Goal: Find contact information: Find contact information

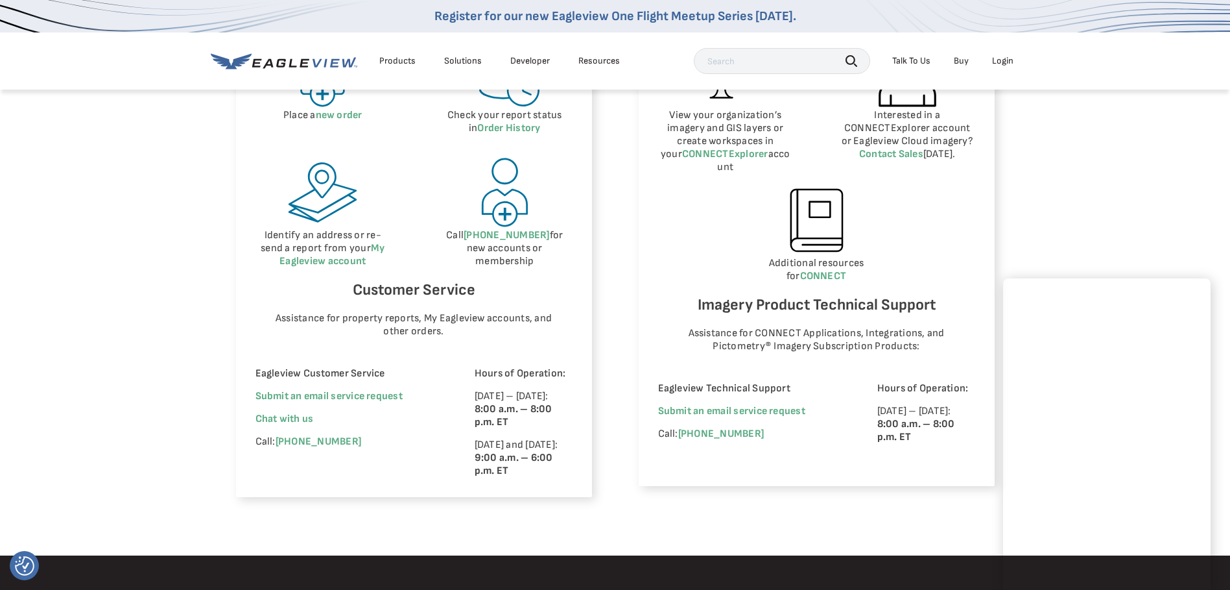
scroll to position [728, 0]
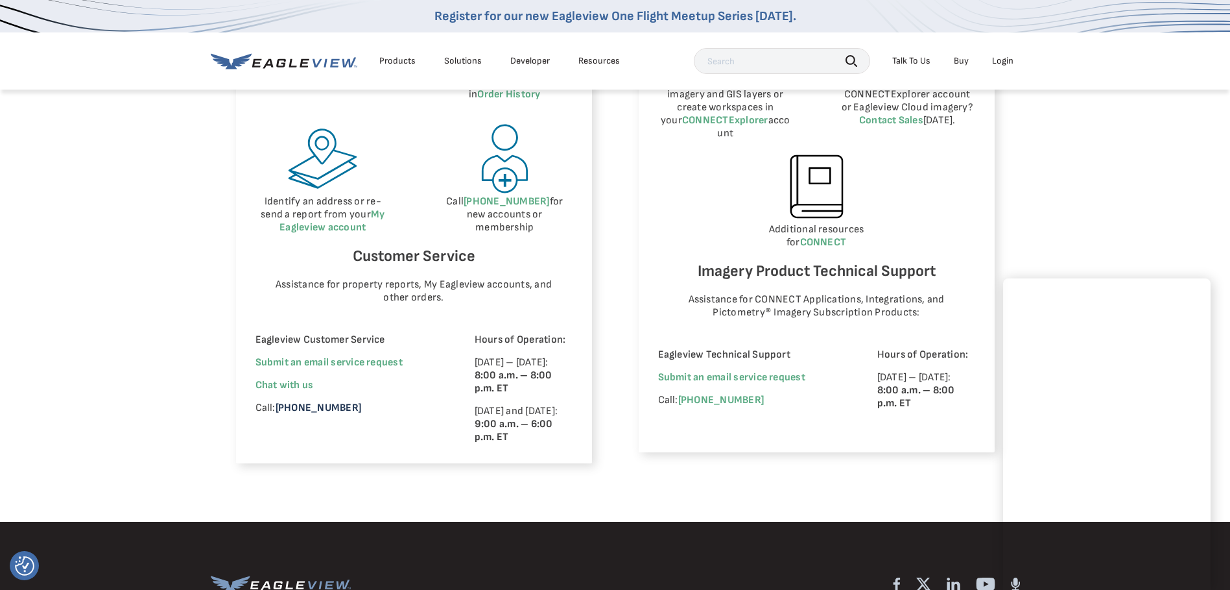
click at [302, 405] on link "[PHONE_NUMBER]" at bounding box center [319, 407] width 86 height 12
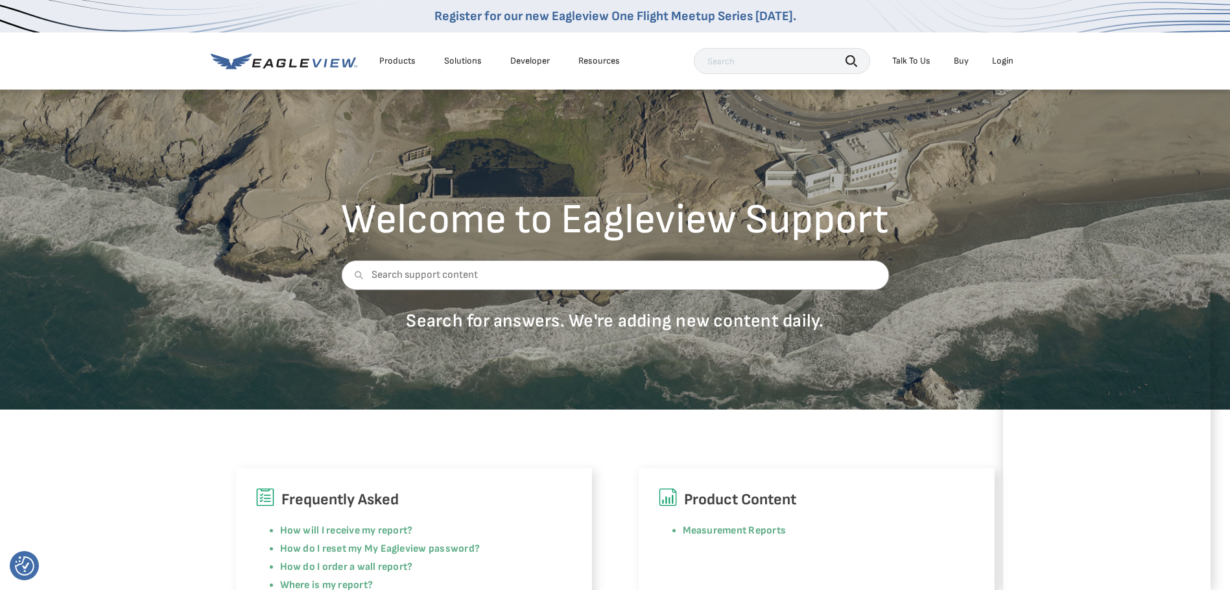
scroll to position [0, 0]
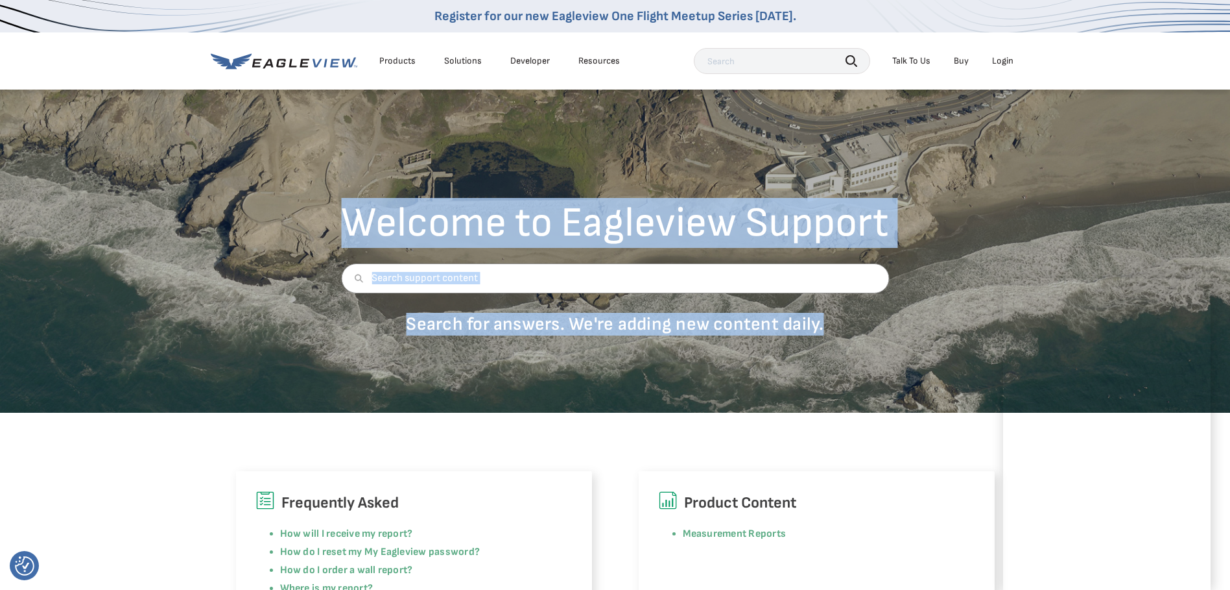
drag, startPoint x: 828, startPoint y: 324, endPoint x: 352, endPoint y: 222, distance: 486.7
click at [352, 222] on div "Welcome to Eagleview Support Search for answers. We're adding new content daily." at bounding box center [614, 273] width 567 height 143
click at [638, 319] on p "Search for answers. We're adding new content daily." at bounding box center [615, 324] width 548 height 23
drag, startPoint x: 830, startPoint y: 328, endPoint x: 349, endPoint y: 226, distance: 492.0
click at [349, 226] on div "Welcome to Eagleview Support Search for answers. We're adding new content daily." at bounding box center [614, 273] width 567 height 143
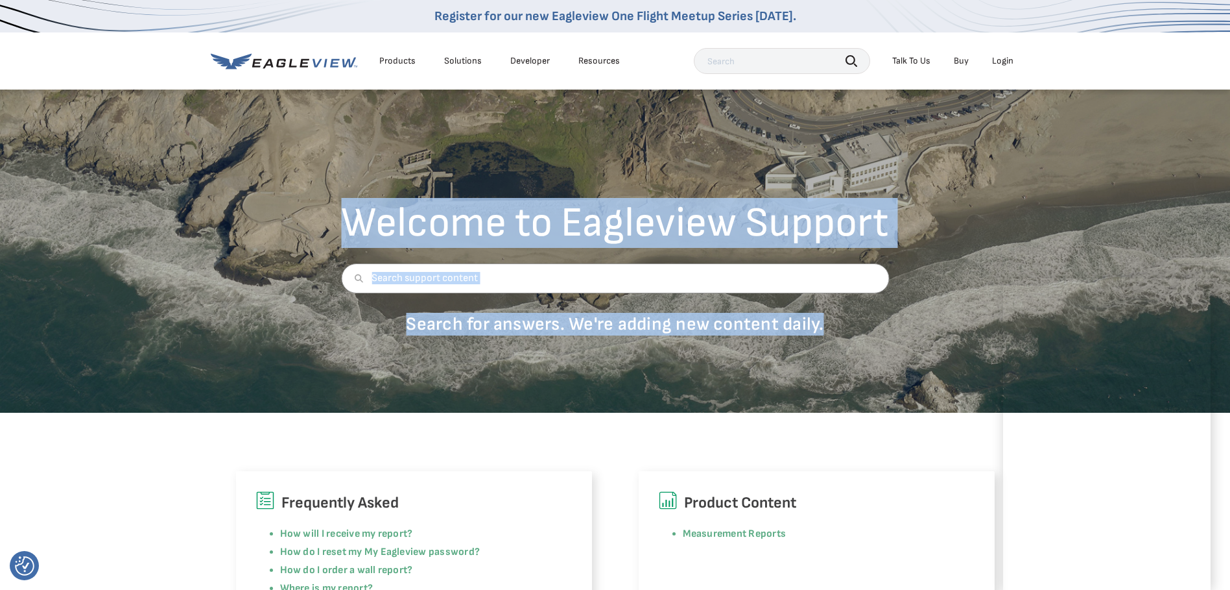
click at [863, 314] on p "Search for answers. We're adding new content daily." at bounding box center [615, 324] width 548 height 23
drag, startPoint x: 826, startPoint y: 322, endPoint x: 323, endPoint y: 239, distance: 510.0
click at [323, 239] on div "Welcome to Eagleview Support Search for answers. We're adding new content daily." at bounding box center [615, 273] width 587 height 143
click at [521, 323] on p "Search for answers. We're adding new content daily." at bounding box center [615, 324] width 548 height 23
drag, startPoint x: 823, startPoint y: 322, endPoint x: 350, endPoint y: 217, distance: 485.0
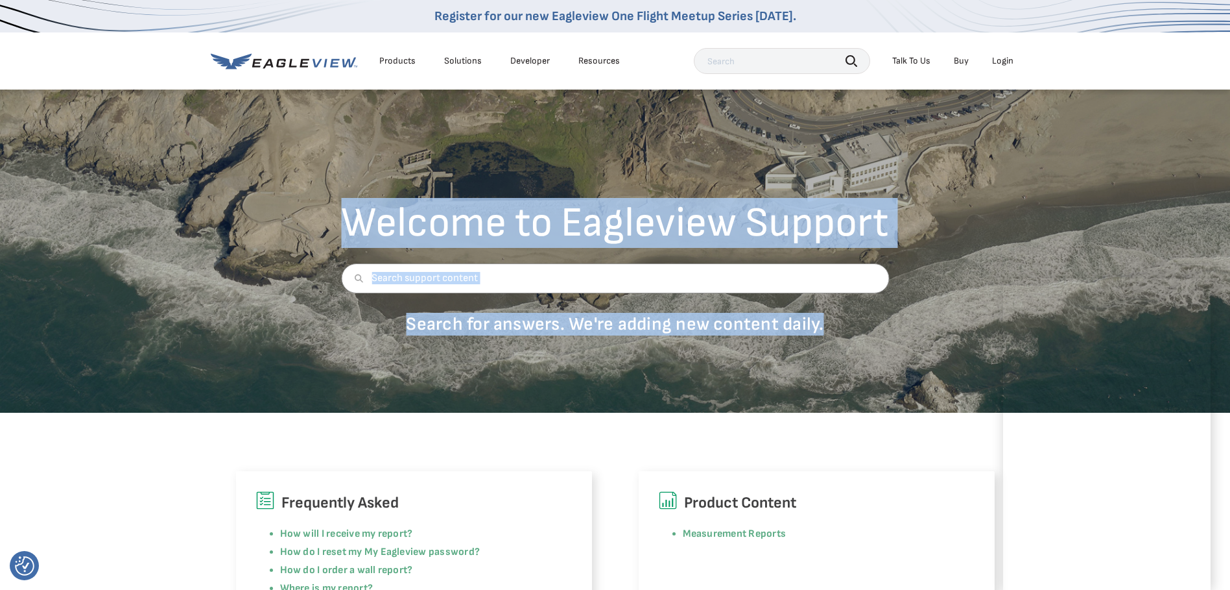
click at [350, 217] on div "Welcome to Eagleview Support Search for answers. We're adding new content daily." at bounding box center [614, 273] width 567 height 143
click at [828, 327] on p "Search for answers. We're adding new content daily." at bounding box center [615, 324] width 548 height 23
drag, startPoint x: 828, startPoint y: 321, endPoint x: 324, endPoint y: 217, distance: 514.0
click at [324, 217] on div "Welcome to Eagleview Support Search for answers. We're adding new content daily." at bounding box center [615, 273] width 587 height 143
click at [815, 327] on p "Search for answers. We're adding new content daily." at bounding box center [615, 324] width 548 height 23
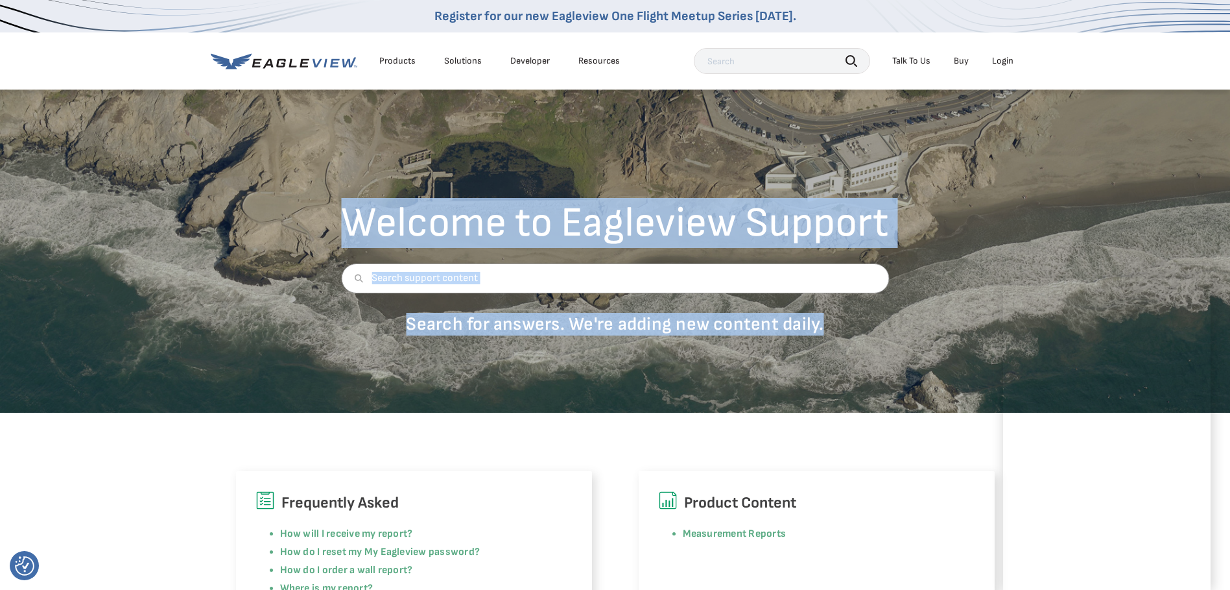
drag, startPoint x: 822, startPoint y: 326, endPoint x: 341, endPoint y: 223, distance: 491.4
click at [341, 223] on div "Welcome to Eagleview Support Search for answers. We're adding new content daily." at bounding box center [614, 273] width 567 height 143
click at [831, 326] on p "Search for answers. We're adding new content daily." at bounding box center [615, 324] width 548 height 23
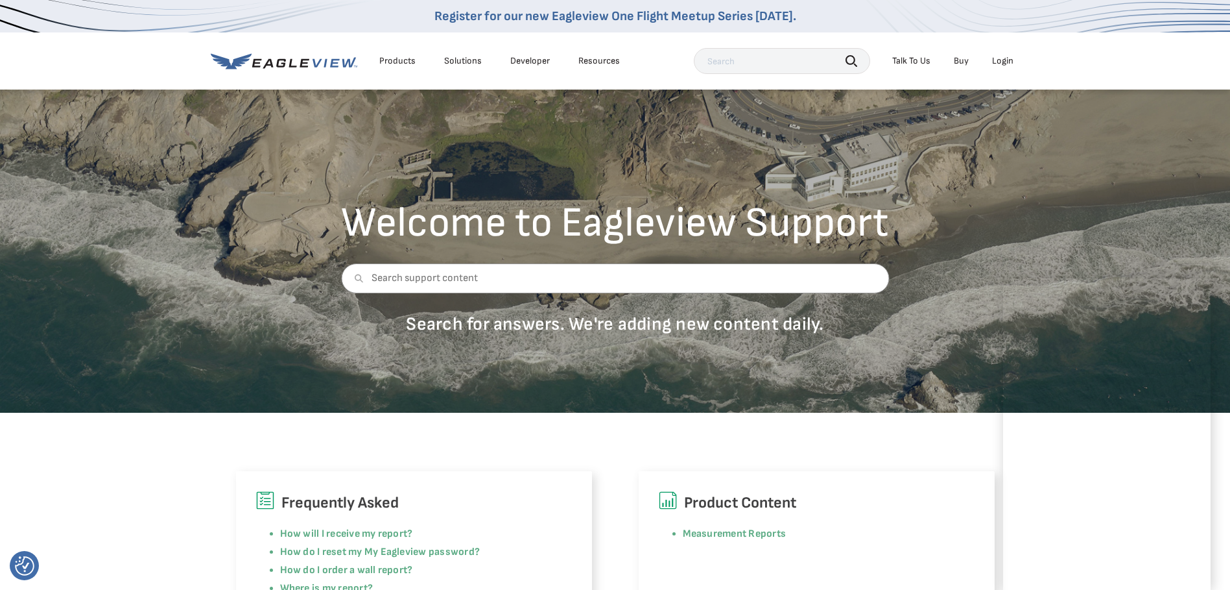
scroll to position [65, 0]
